Goal: Check status

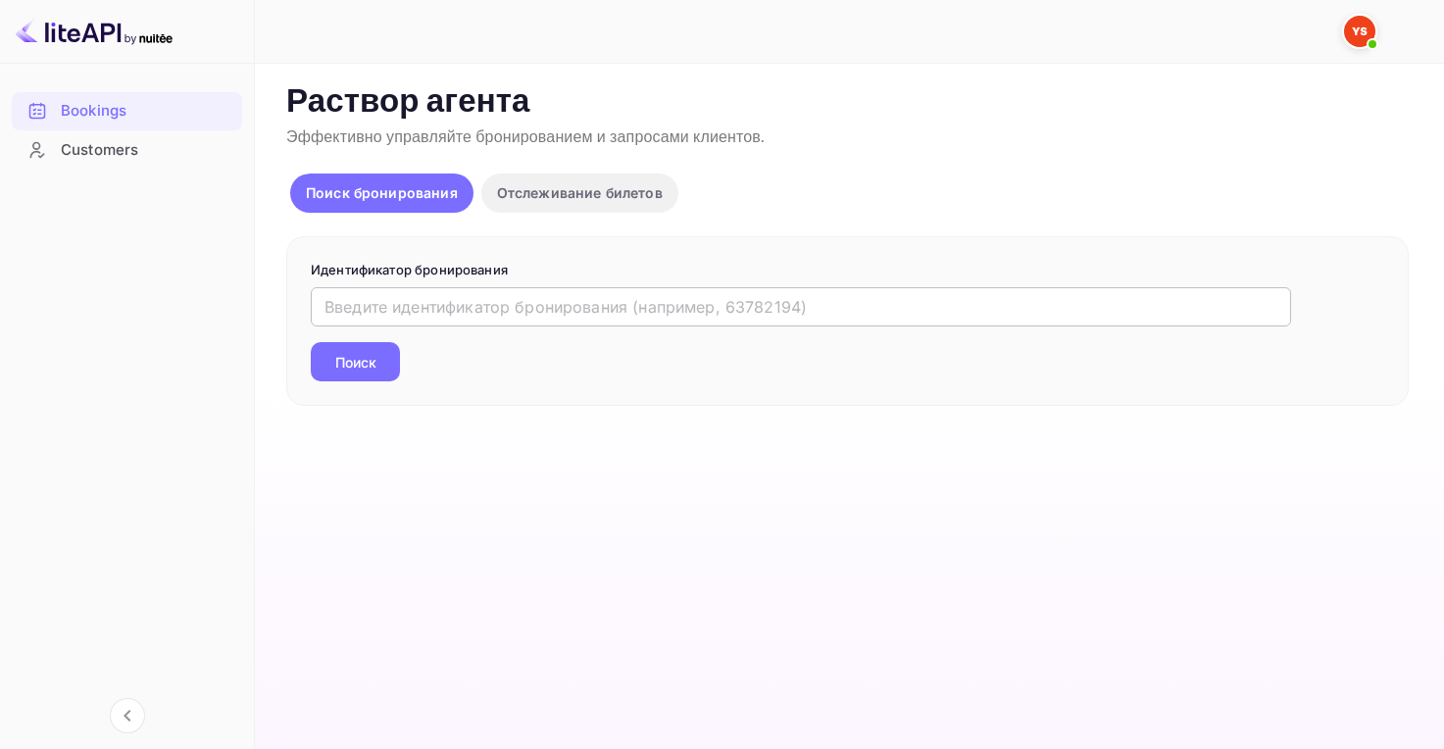
drag, startPoint x: 0, startPoint y: 0, endPoint x: 391, endPoint y: 302, distance: 494.3
click at [392, 298] on input "text" at bounding box center [801, 306] width 981 height 39
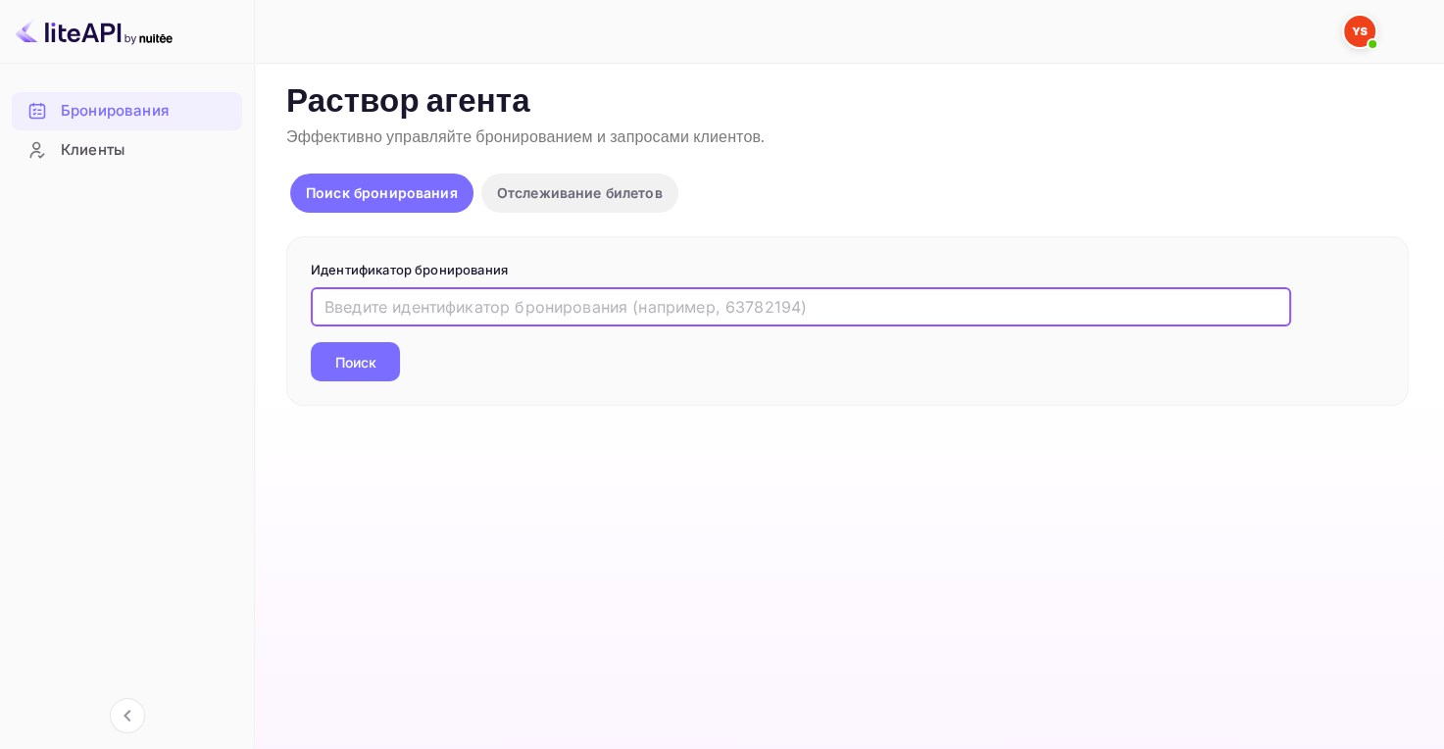
paste input "9874063"
type input "9874063"
click at [364, 343] on button "Поиск" at bounding box center [355, 361] width 89 height 39
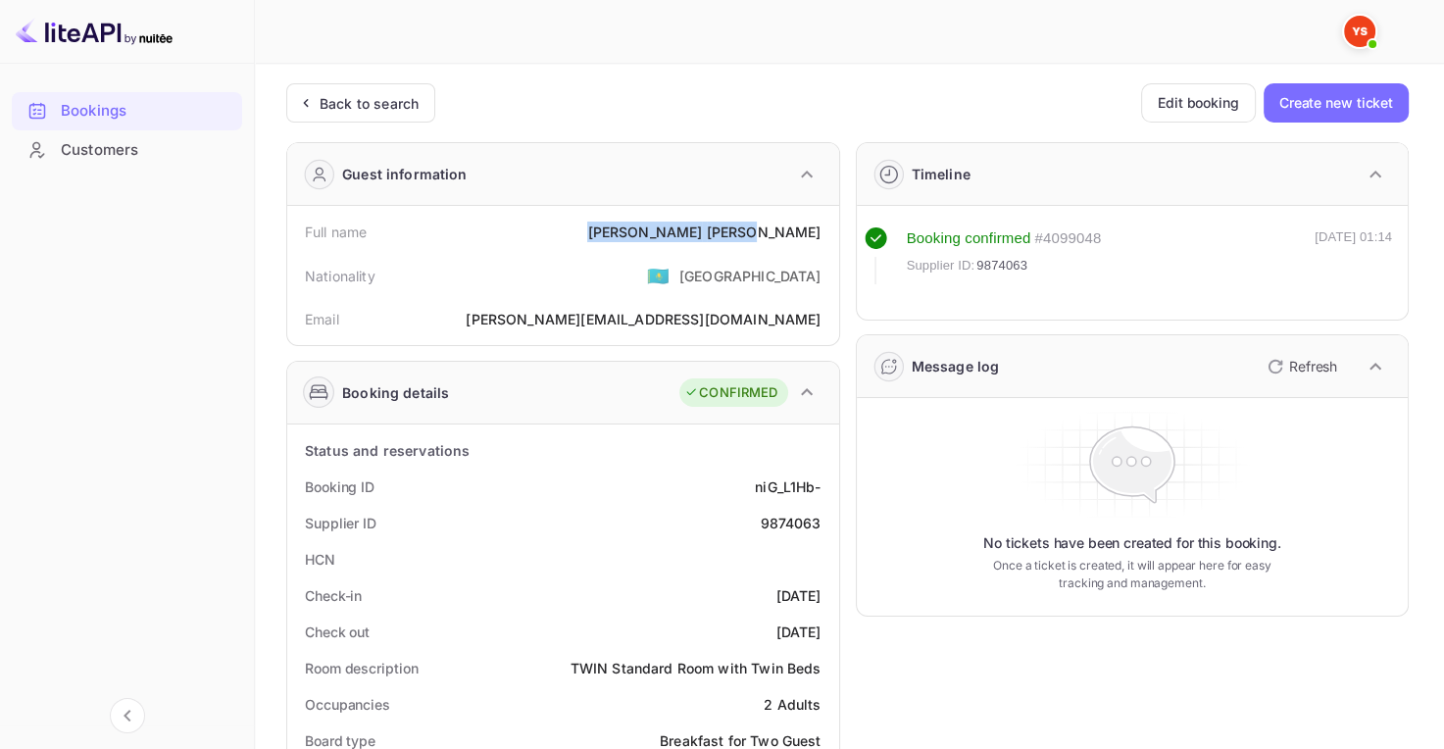
drag, startPoint x: 733, startPoint y: 225, endPoint x: 818, endPoint y: 228, distance: 85.4
click at [819, 229] on div "[PERSON_NAME]" at bounding box center [703, 232] width 233 height 21
copy div "[PERSON_NAME]"
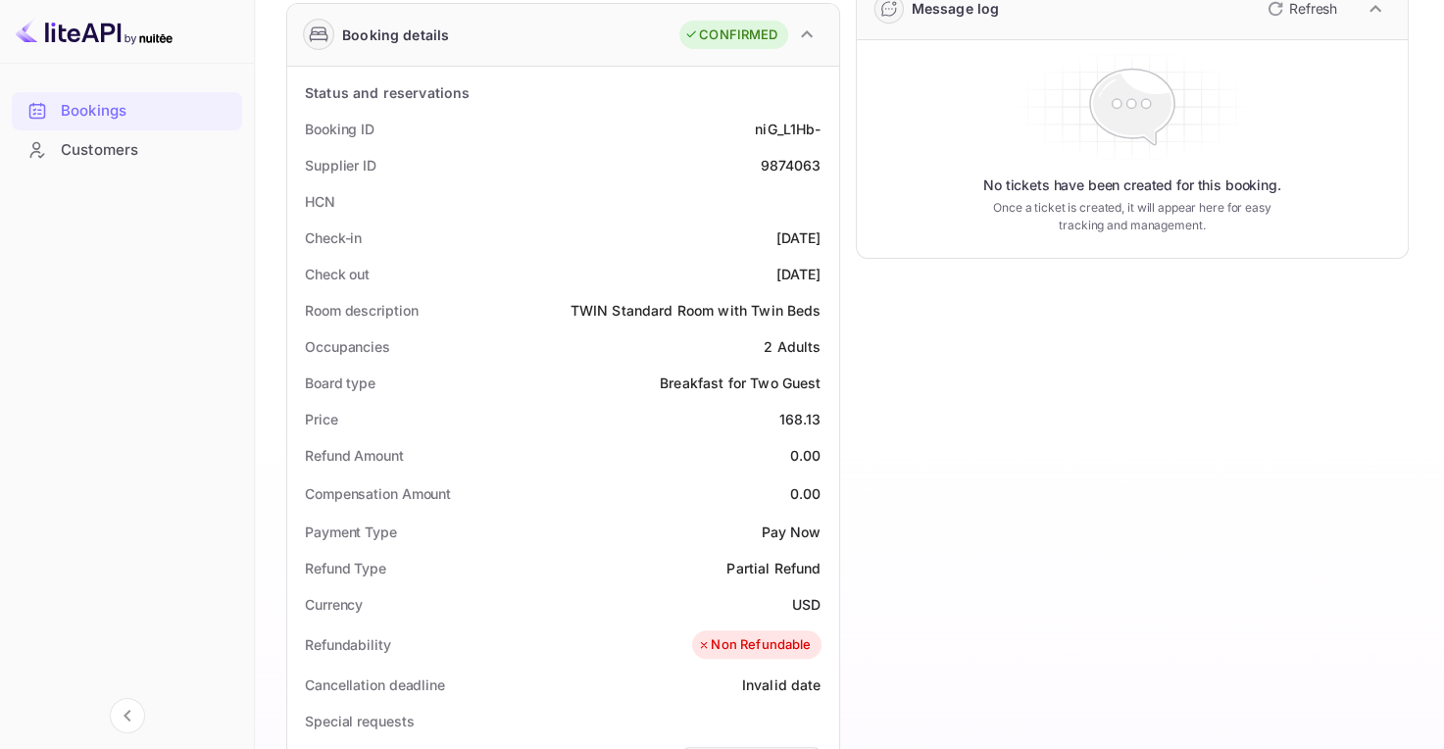
scroll to position [392, 0]
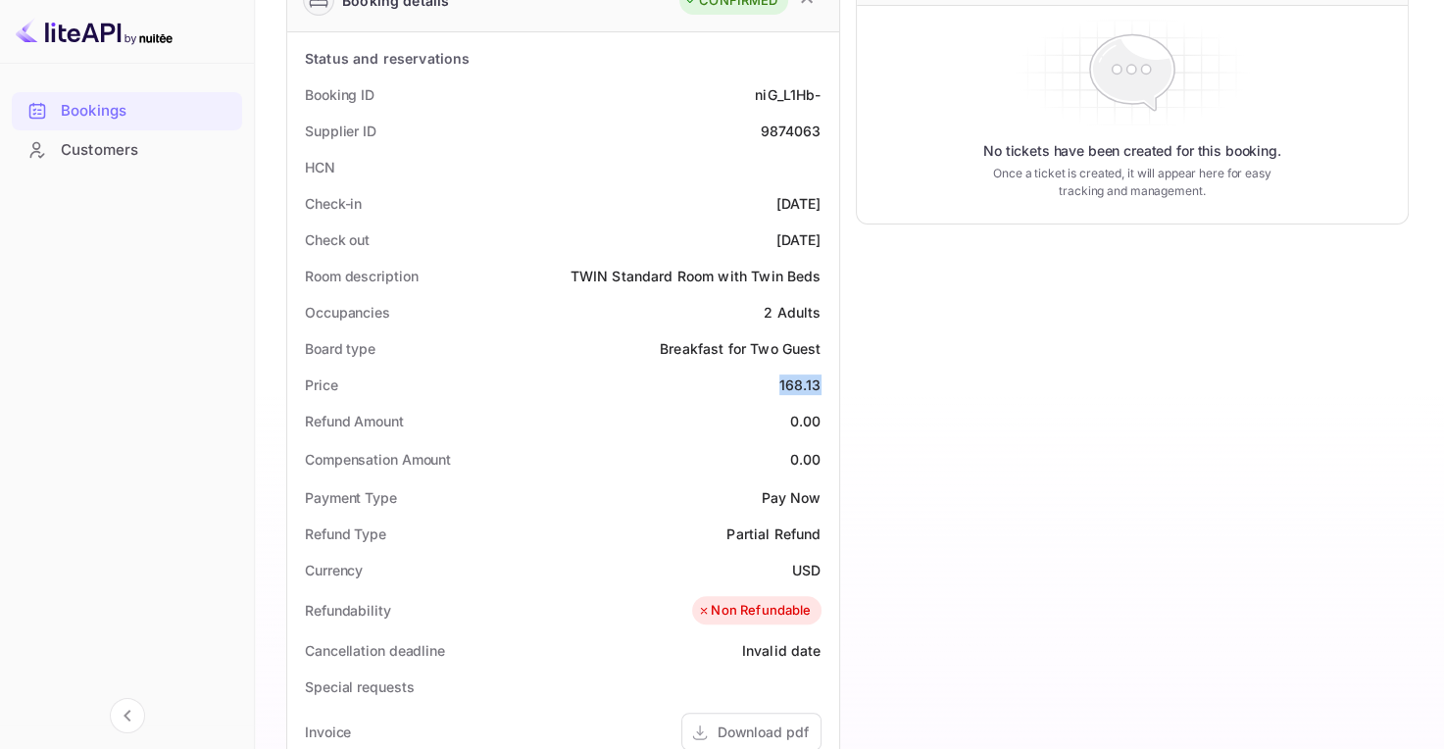
drag, startPoint x: 777, startPoint y: 385, endPoint x: 822, endPoint y: 376, distance: 46.2
click at [822, 376] on div "Price 168.13" at bounding box center [563, 385] width 536 height 36
copy div "168.13"
click at [801, 565] on ya-tr-span "USD" at bounding box center [806, 570] width 28 height 17
drag, startPoint x: 792, startPoint y: 565, endPoint x: 820, endPoint y: 562, distance: 27.6
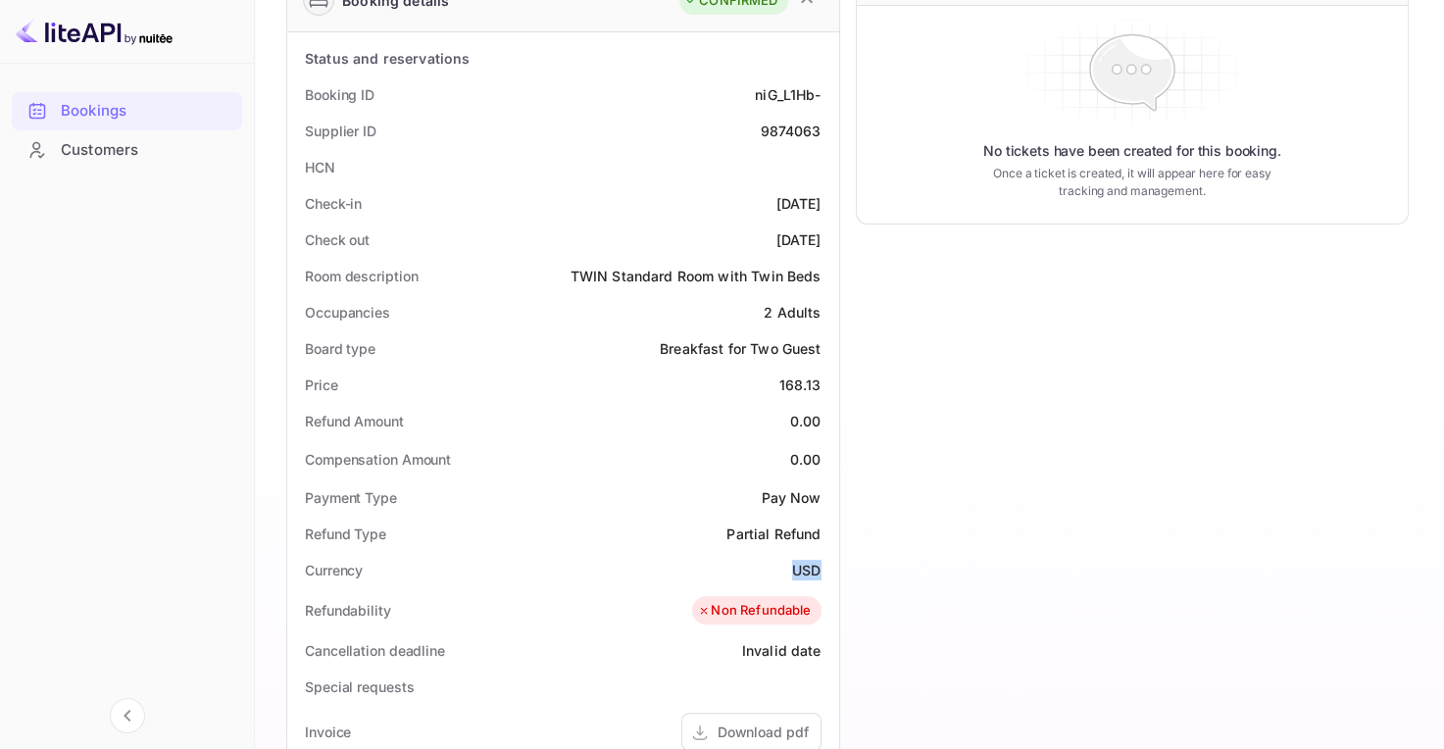
click at [820, 562] on ya-tr-span "USD" at bounding box center [806, 570] width 28 height 17
copy ya-tr-span "USD"
